Goal: Navigation & Orientation: Find specific page/section

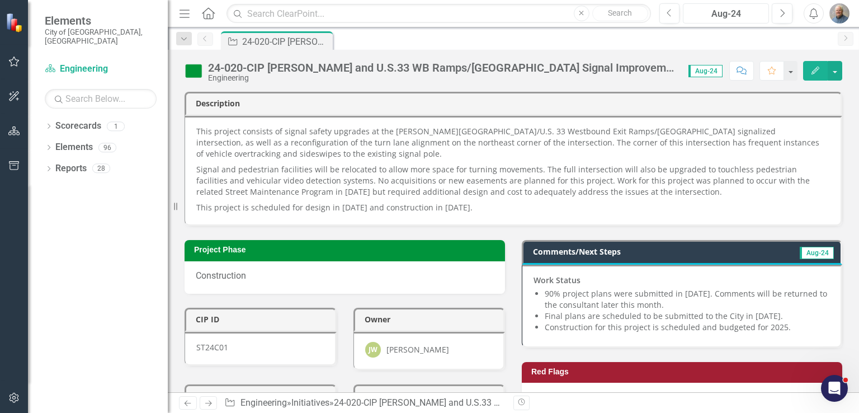
click at [711, 21] on button "Aug-24" at bounding box center [726, 13] width 86 height 20
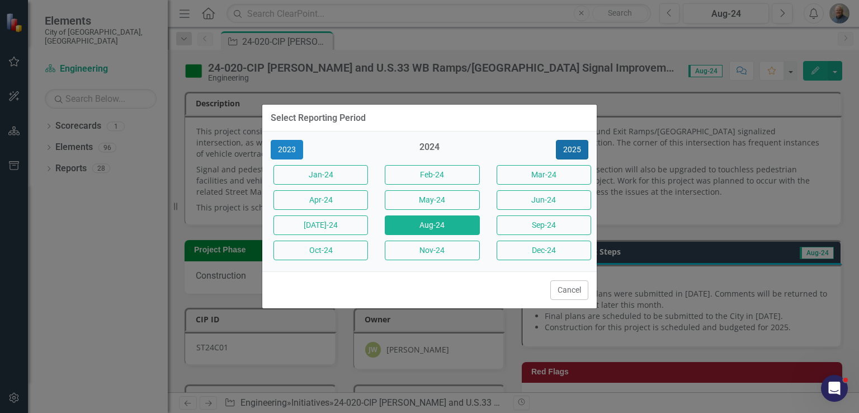
click at [582, 145] on button "2025" at bounding box center [572, 150] width 32 height 20
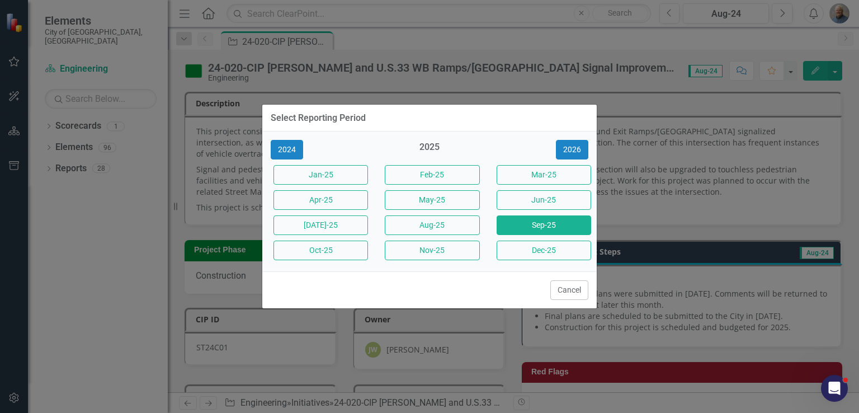
click at [534, 224] on button "Sep-25" at bounding box center [544, 225] width 95 height 20
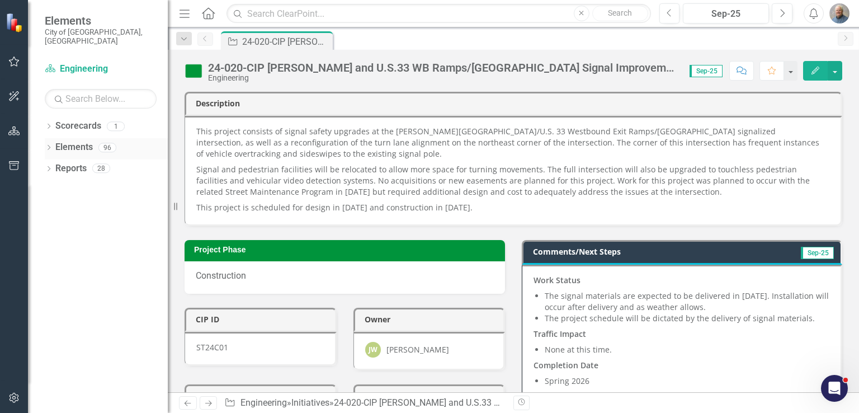
click at [49, 138] on div "Dropdown Elements 96" at bounding box center [106, 148] width 123 height 21
click at [45, 144] on div "Dropdown" at bounding box center [49, 149] width 8 height 10
click at [86, 226] on link "Initiative Initiatives" at bounding box center [71, 232] width 54 height 13
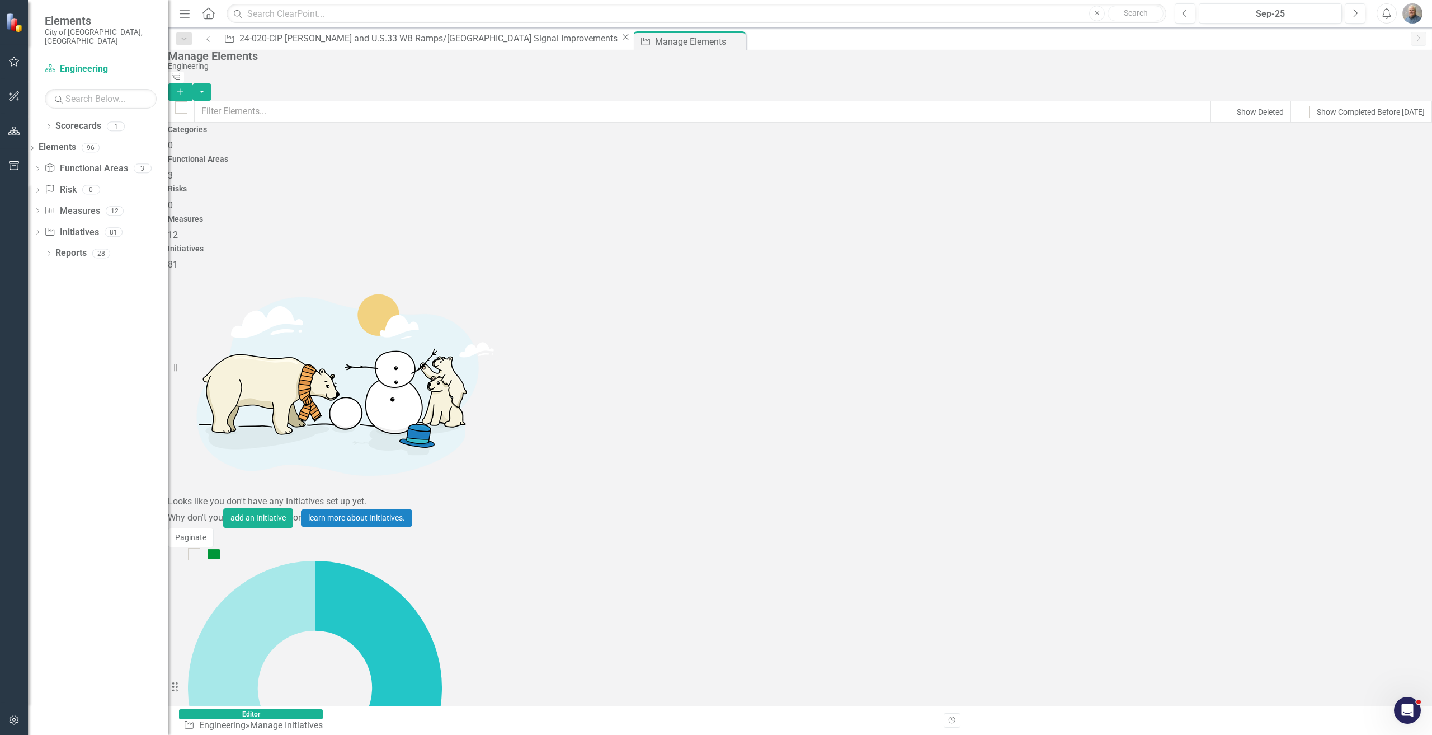
scroll to position [1119, 0]
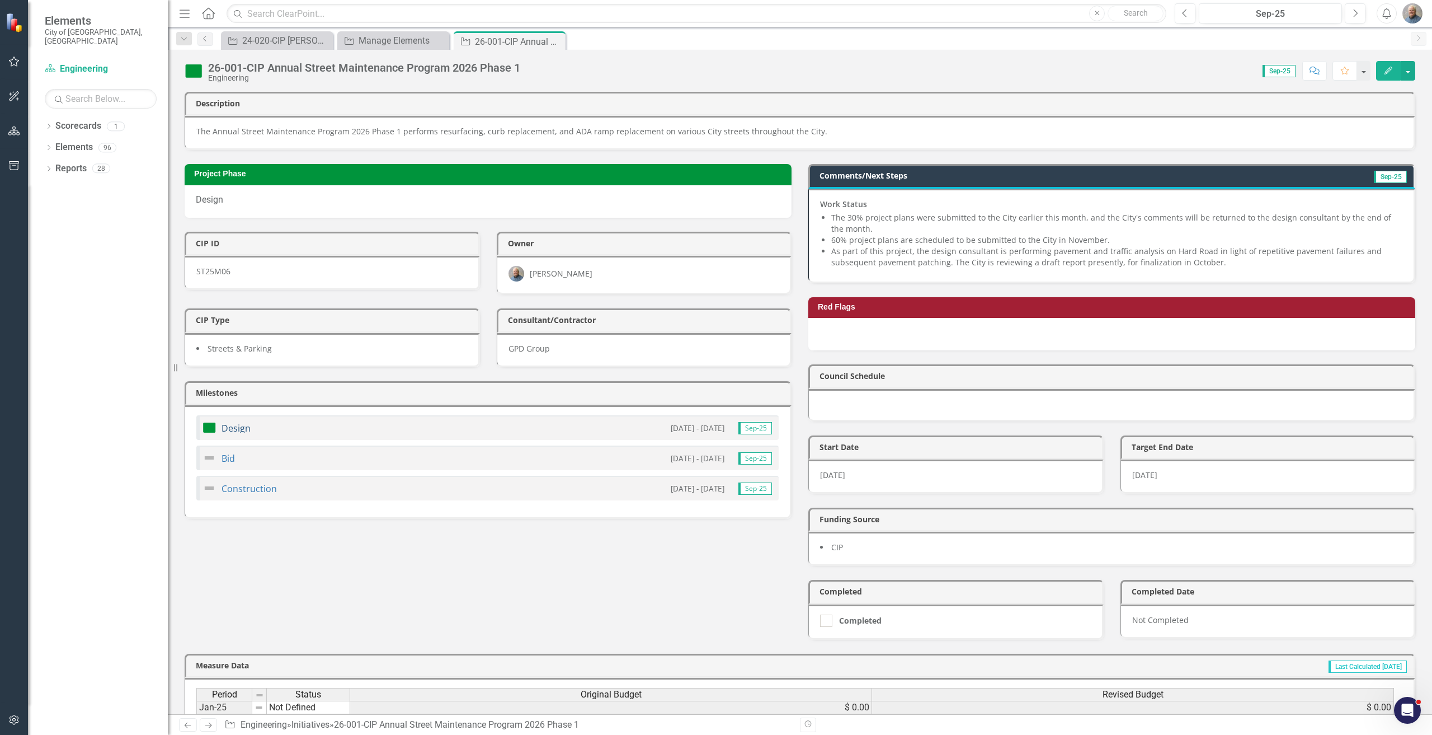
click at [240, 426] on link "Design" at bounding box center [236, 428] width 29 height 12
